Goal: Task Accomplishment & Management: Use online tool/utility

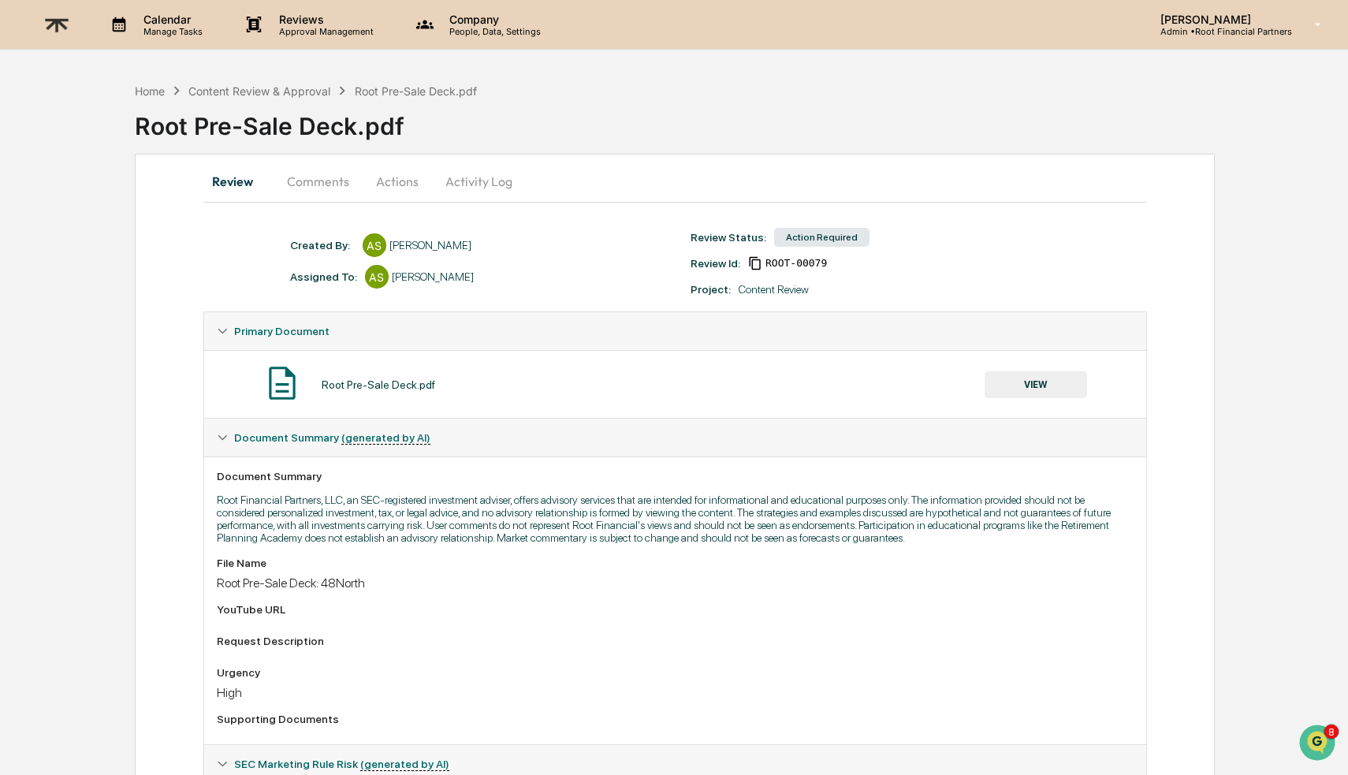
click at [392, 179] on button "Actions" at bounding box center [397, 181] width 71 height 38
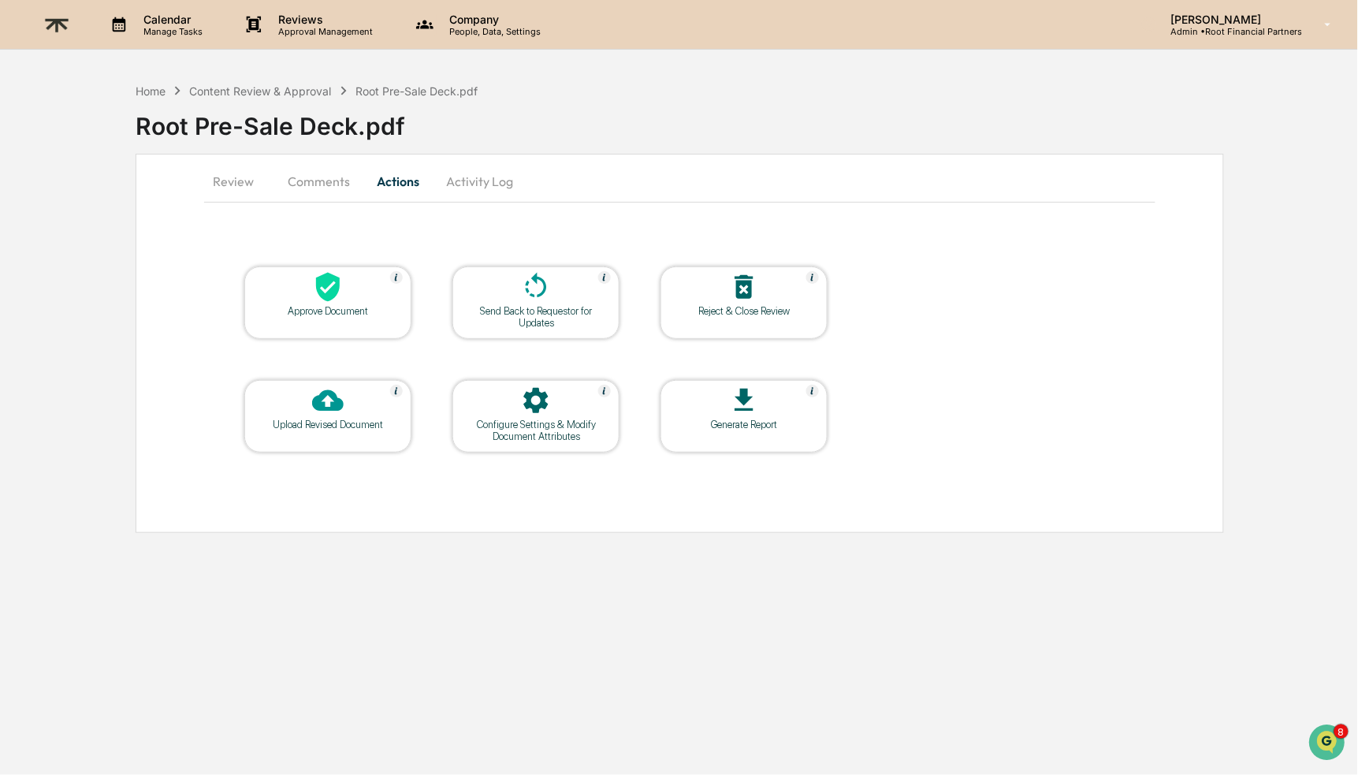
click at [339, 397] on icon at bounding box center [328, 401] width 32 height 32
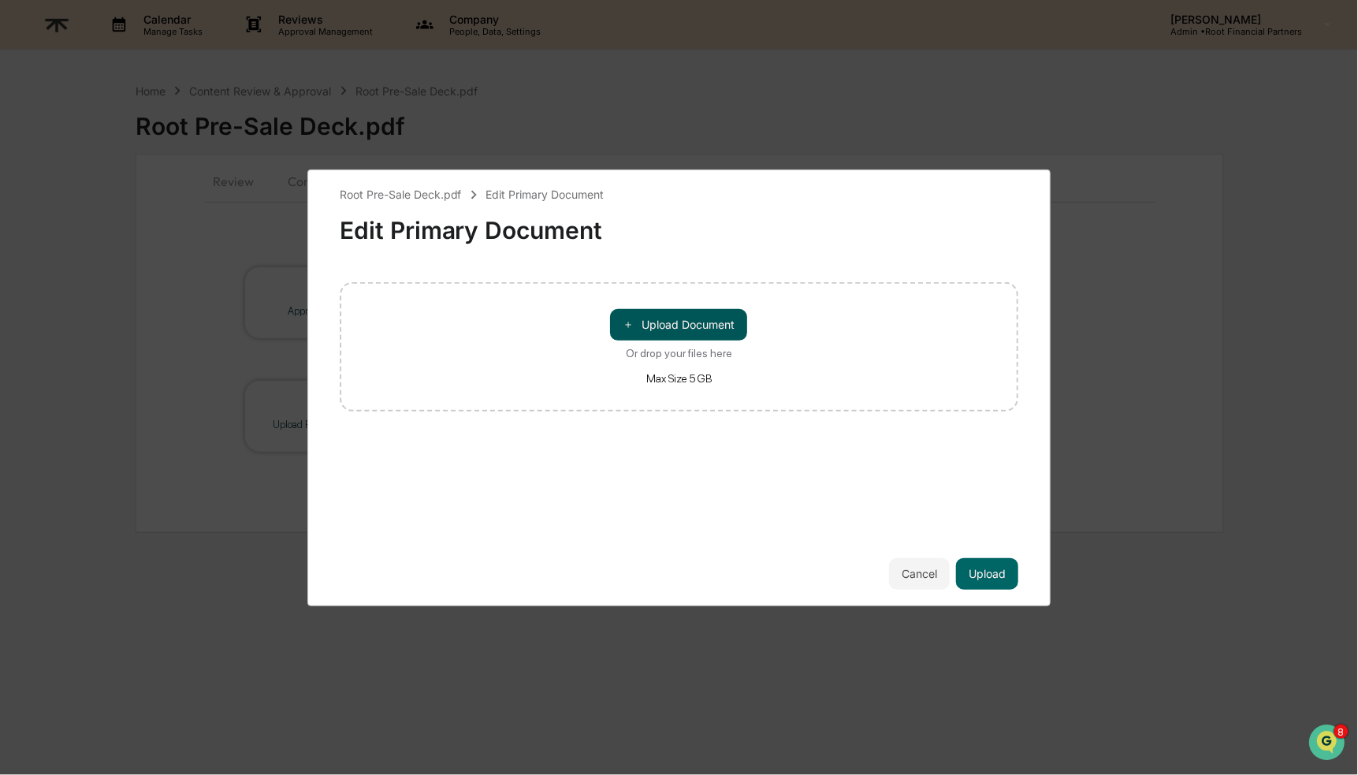
click at [694, 319] on button "＋ Upload Document" at bounding box center [679, 325] width 137 height 32
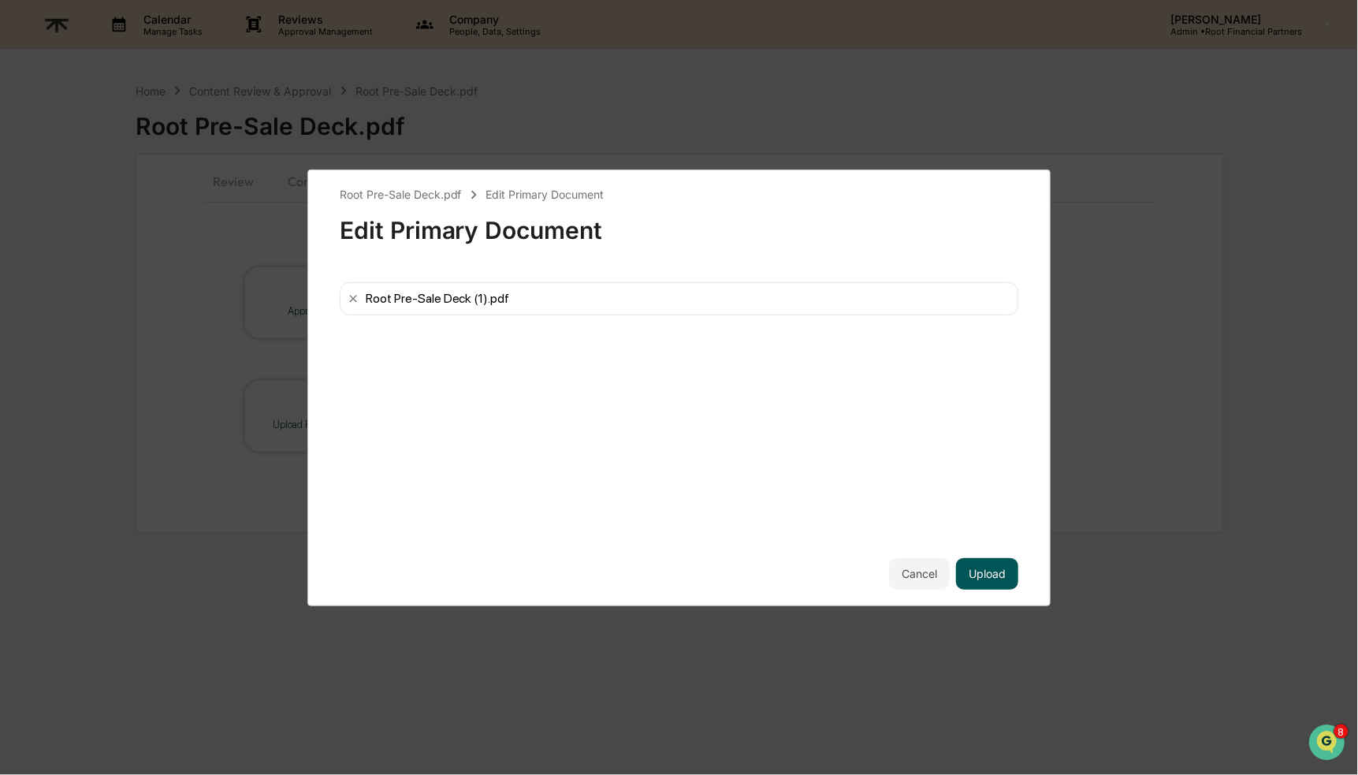
click at [981, 567] on button "Upload" at bounding box center [987, 574] width 62 height 32
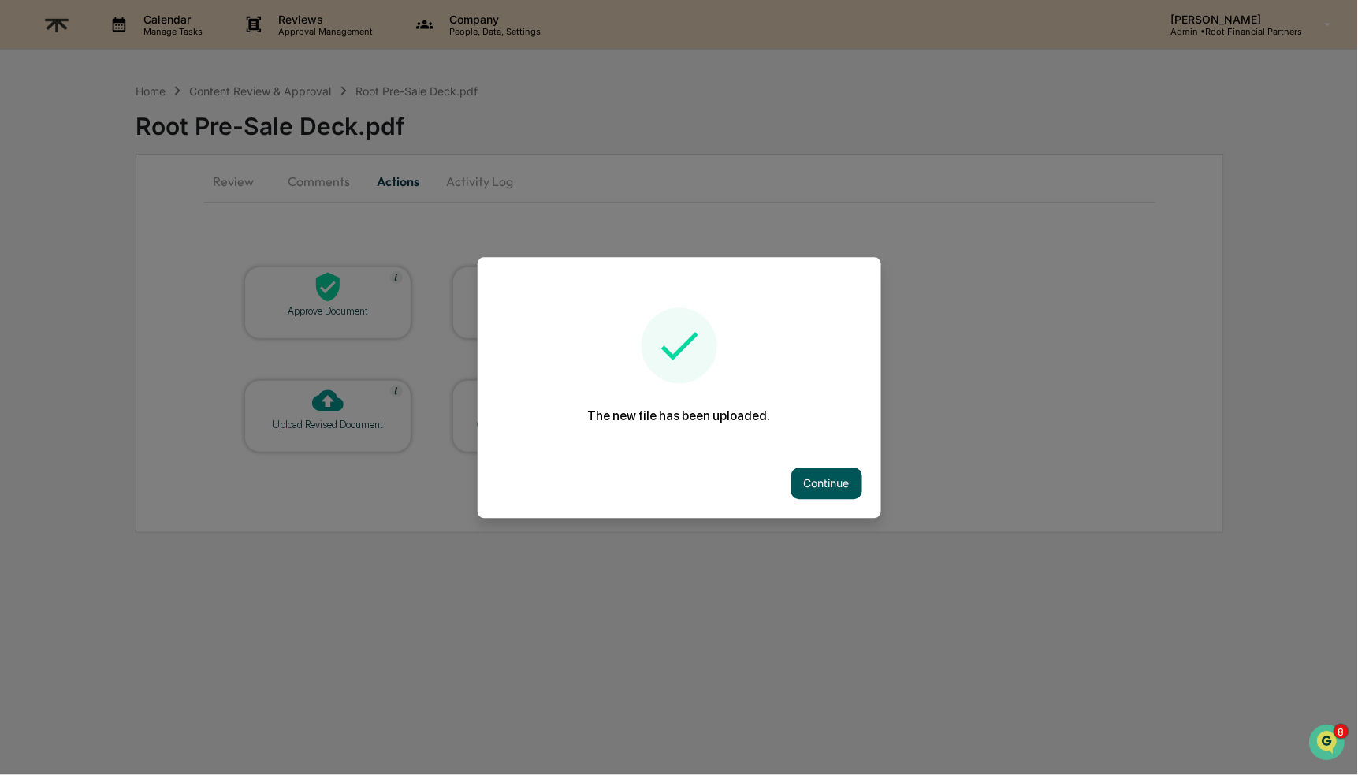
click at [791, 476] on button "Continue" at bounding box center [826, 483] width 71 height 32
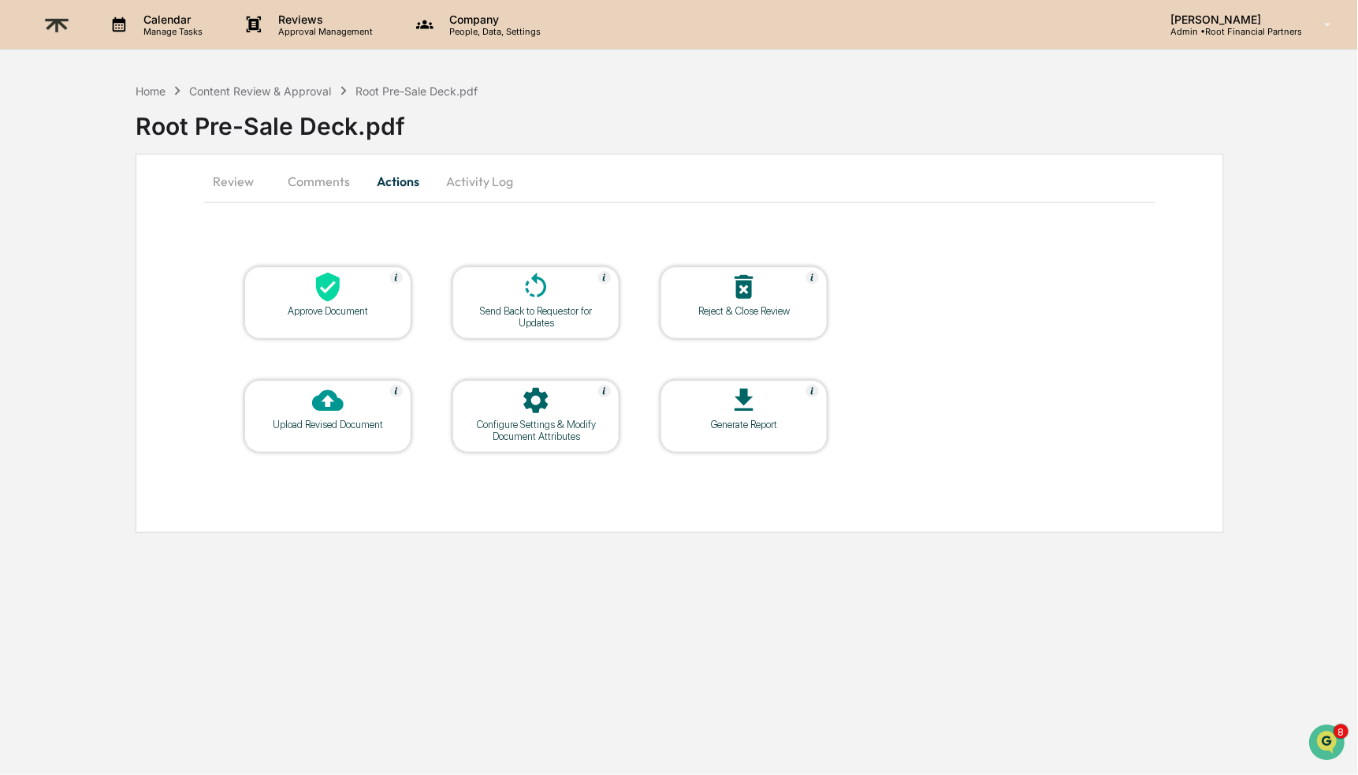
click at [309, 185] on button "Comments" at bounding box center [318, 181] width 87 height 38
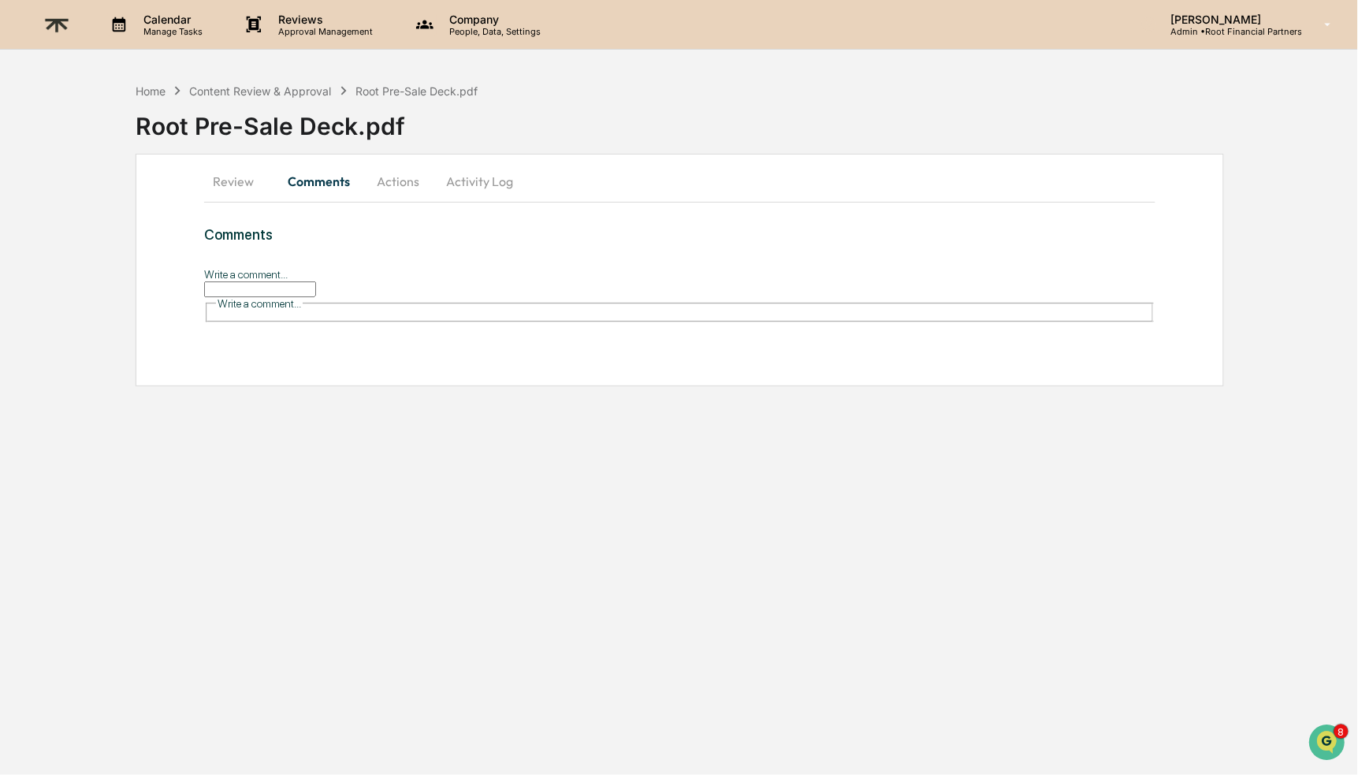
click at [255, 178] on button "Review" at bounding box center [239, 181] width 71 height 38
